Goal: Task Accomplishment & Management: Use online tool/utility

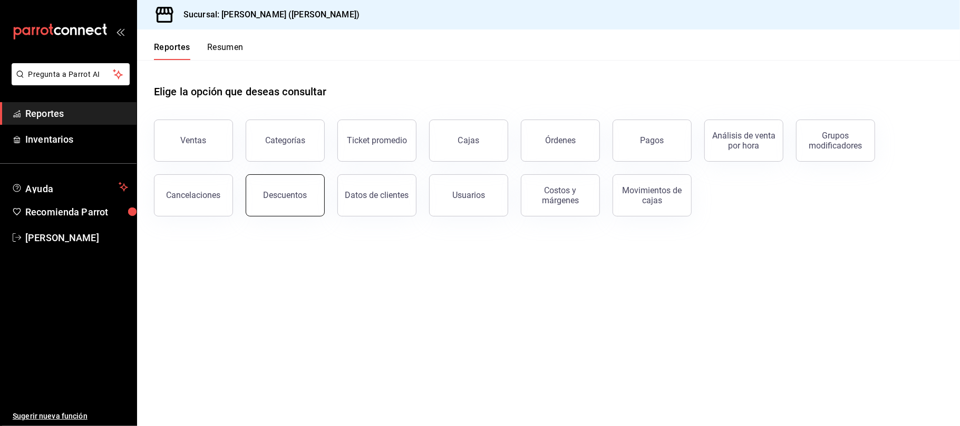
click at [268, 199] on div "Descuentos" at bounding box center [285, 195] width 44 height 10
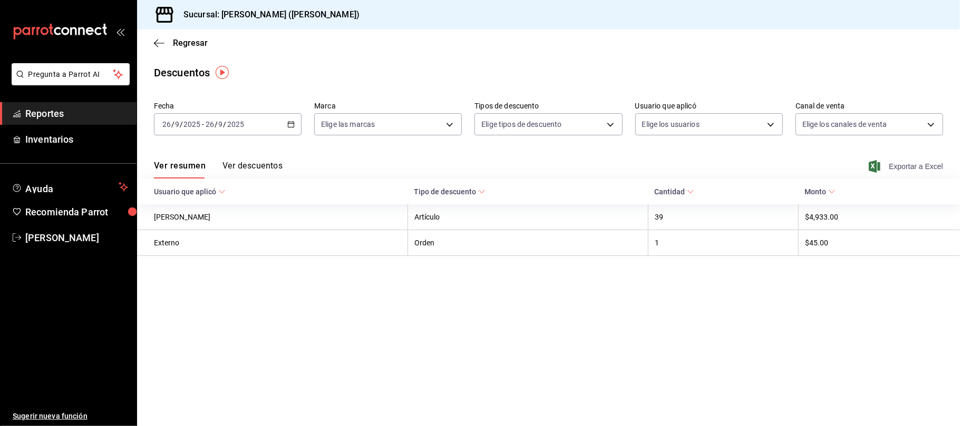
click at [913, 163] on span "Exportar a Excel" at bounding box center [907, 166] width 72 height 13
